Goal: Task Accomplishment & Management: Use online tool/utility

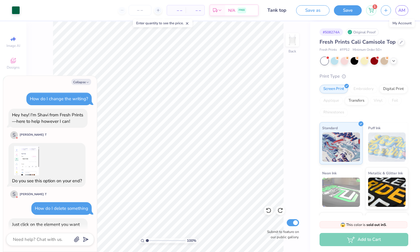
scroll to position [577, 0]
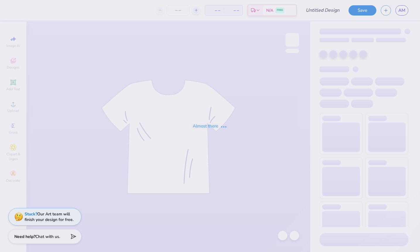
type input "Madhappy sweatshirt"
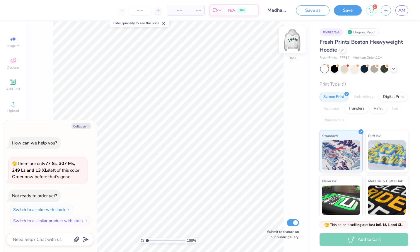
click at [292, 40] on img at bounding box center [292, 39] width 23 height 23
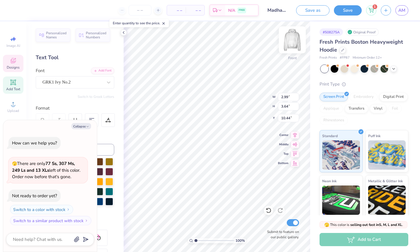
type textarea "x"
type input "2.67"
type input "3.26"
type input "10.83"
type textarea "x"
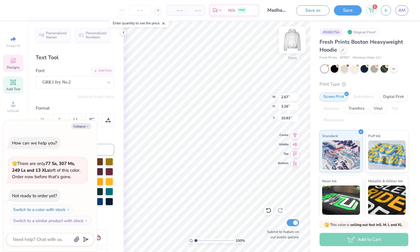
type input "10.98"
type textarea "x"
type input "13.42"
type input "7.11"
type input "8.03"
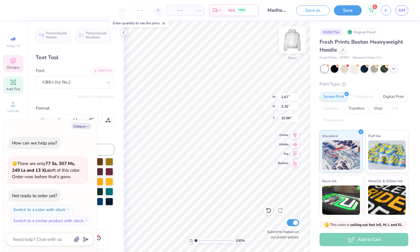
type textarea "x"
type input "11.13"
type textarea "x"
type input "13.42"
type input "7.11"
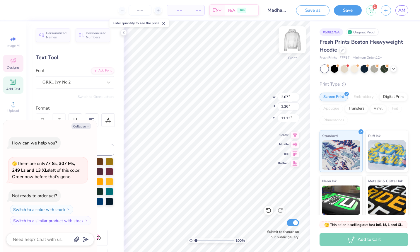
type input "8.03"
type textarea "x"
type input "2.26"
type input "2.75"
type input "11.64"
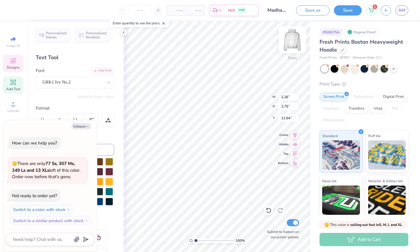
type textarea "x"
type input "13.42"
type input "7.11"
type input "8.03"
type textarea "x"
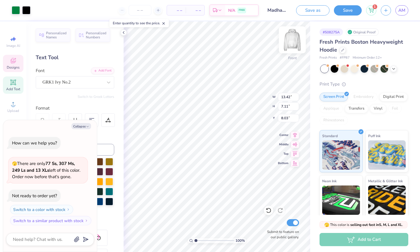
type input "8.08"
click at [270, 211] on icon at bounding box center [269, 211] width 6 height 6
type textarea "x"
type input "8.03"
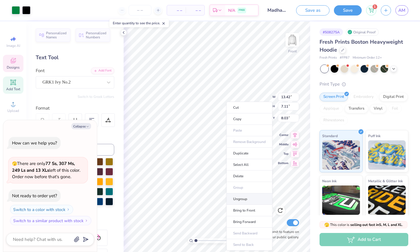
click at [235, 197] on li "Ungroup" at bounding box center [250, 199] width 46 height 11
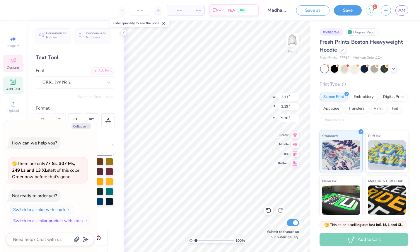
type textarea "x"
type input "9.59"
type textarea "x"
type input "1.84"
type input "2.78"
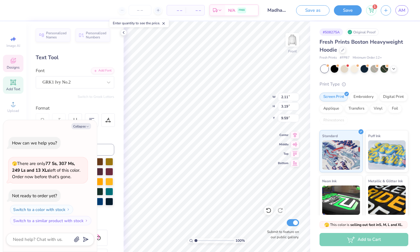
type input "10.01"
type textarea "x"
type input "2.41"
type input "3.64"
type input "8.03"
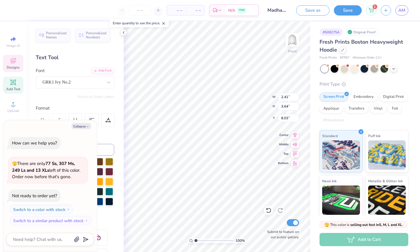
type textarea "x"
type input "1.98"
type input "2.99"
type input "8.68"
type textarea "x"
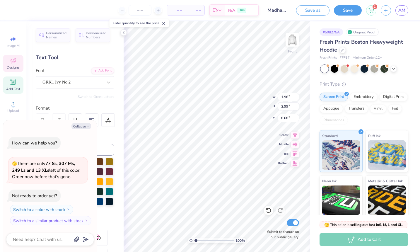
type input "9.25"
type textarea "x"
type input "4.28"
type input "3.99"
type textarea "x"
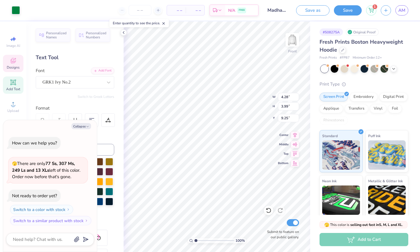
type input "9.40"
type textarea "x"
type input "4.56"
type input "4.26"
type input "9.13"
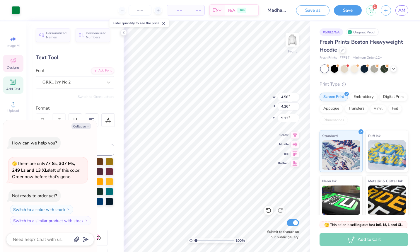
type textarea "x"
type input "4.01"
type input "4.69"
type input "10.44"
type textarea "x"
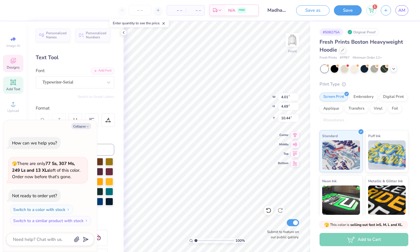
type input "4.56"
type input "4.26"
type input "9.13"
type textarea "x"
type input "8.62"
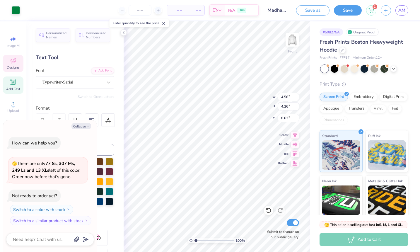
type textarea "x"
type input "8.75"
type textarea "x"
type input "8.62"
type textarea "x"
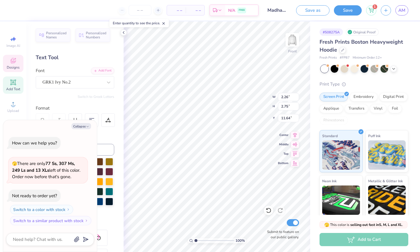
type input "11.14"
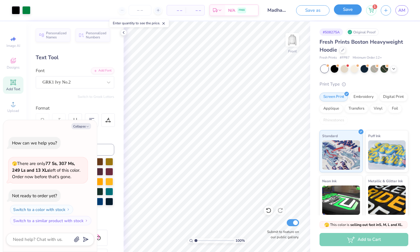
click at [344, 11] on button "Save" at bounding box center [348, 9] width 28 height 10
type textarea "x"
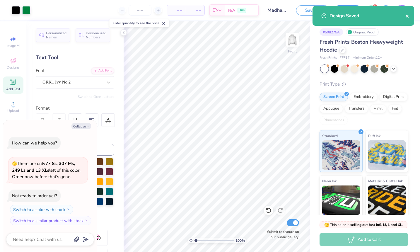
click at [407, 16] on icon "close" at bounding box center [408, 16] width 4 height 5
